Goal: Find specific page/section: Find specific page/section

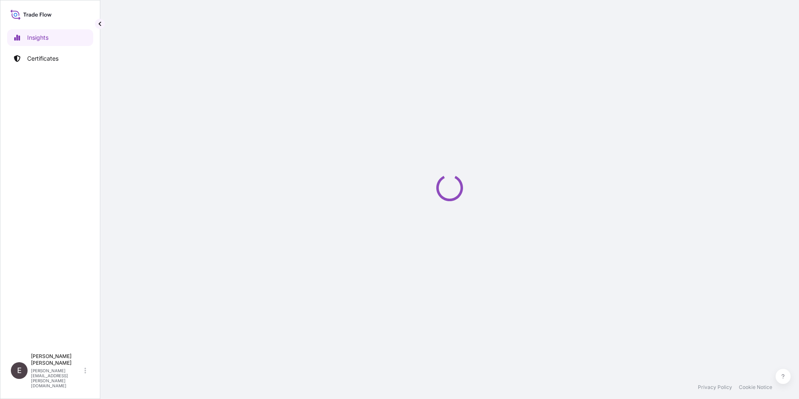
select select "2025"
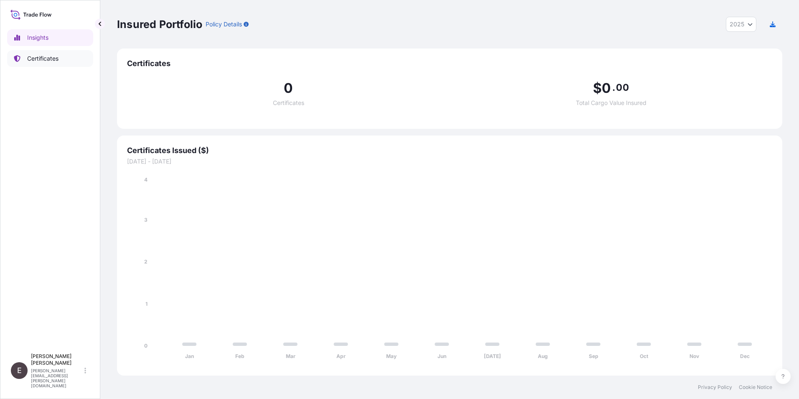
click at [30, 59] on p "Certificates" at bounding box center [42, 58] width 31 height 8
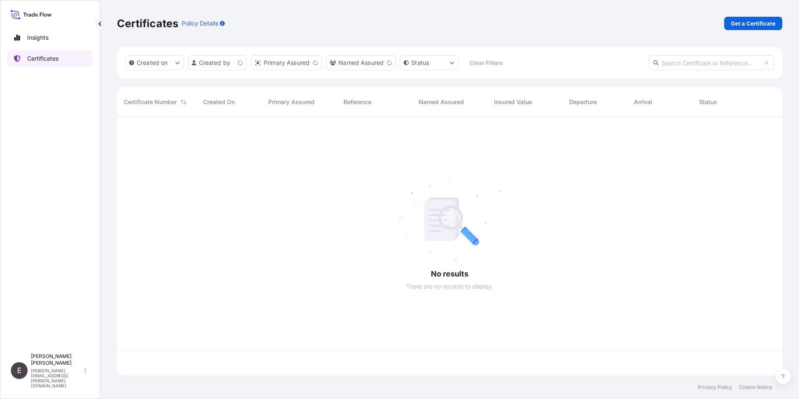
scroll to position [257, 659]
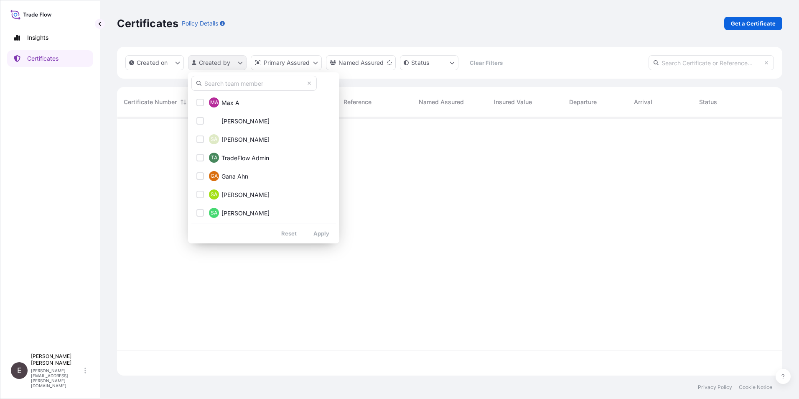
click at [218, 62] on html "Insights Certificates E [PERSON_NAME] [PERSON_NAME][EMAIL_ADDRESS][PERSON_NAME]…" at bounding box center [399, 199] width 799 height 399
click at [219, 86] on input "text" at bounding box center [253, 83] width 125 height 15
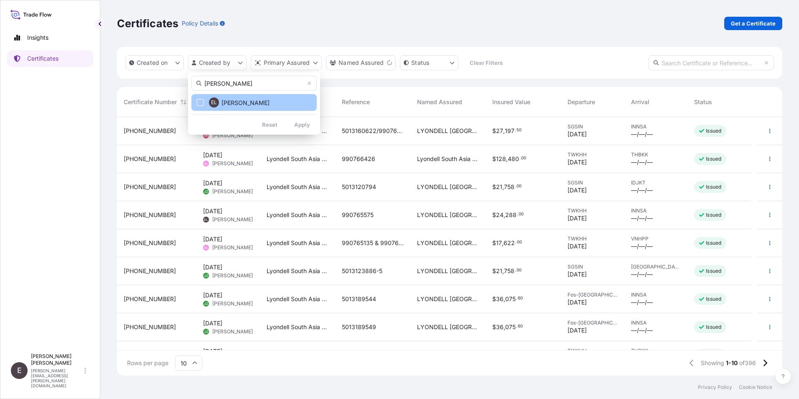
type input "[PERSON_NAME]"
click at [252, 104] on button "EL [PERSON_NAME]" at bounding box center [253, 102] width 125 height 17
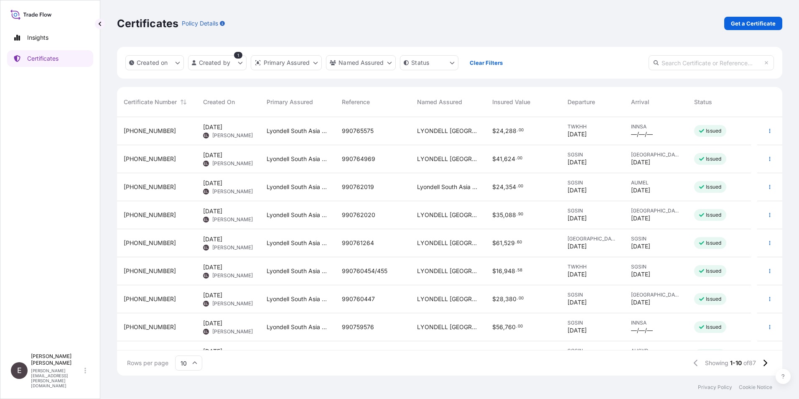
click at [198, 359] on input "10" at bounding box center [188, 362] width 27 height 15
click at [188, 335] on div "50" at bounding box center [188, 340] width 20 height 16
